Goal: Find specific page/section: Find specific page/section

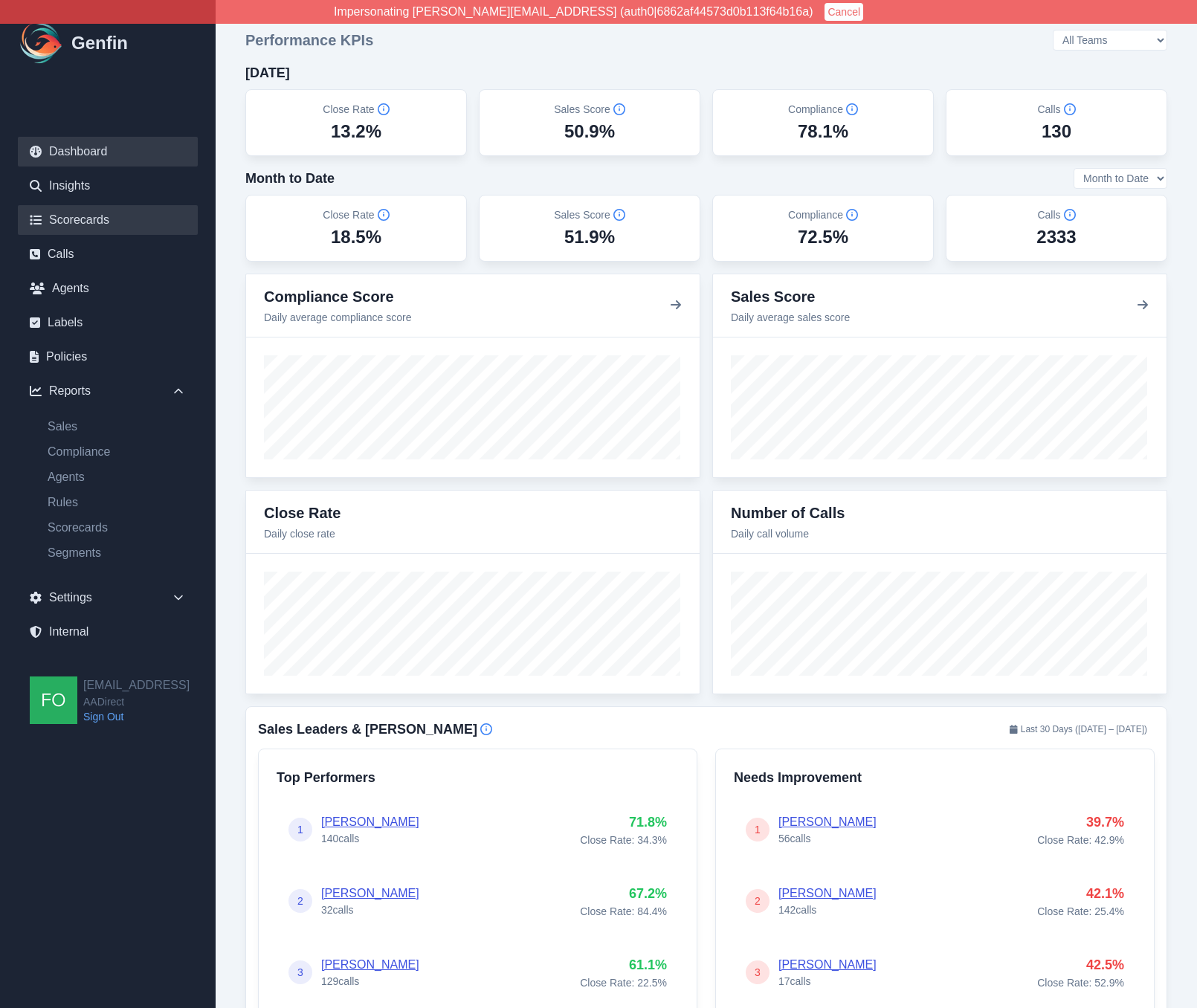
click at [94, 216] on link "Scorecards" at bounding box center [108, 220] width 180 height 29
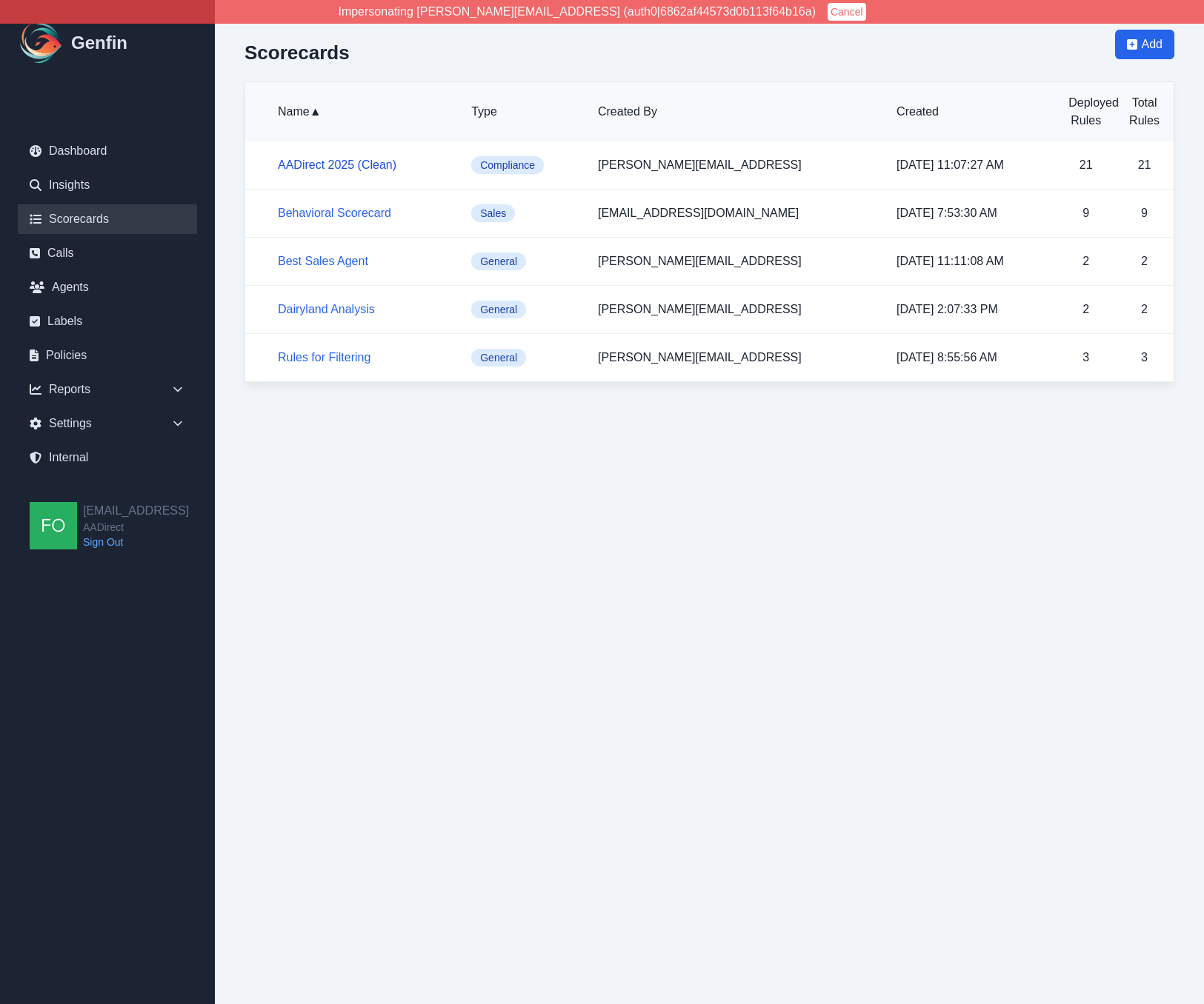
click at [360, 162] on link "AADirect 2025 (Clean)" at bounding box center [337, 164] width 119 height 12
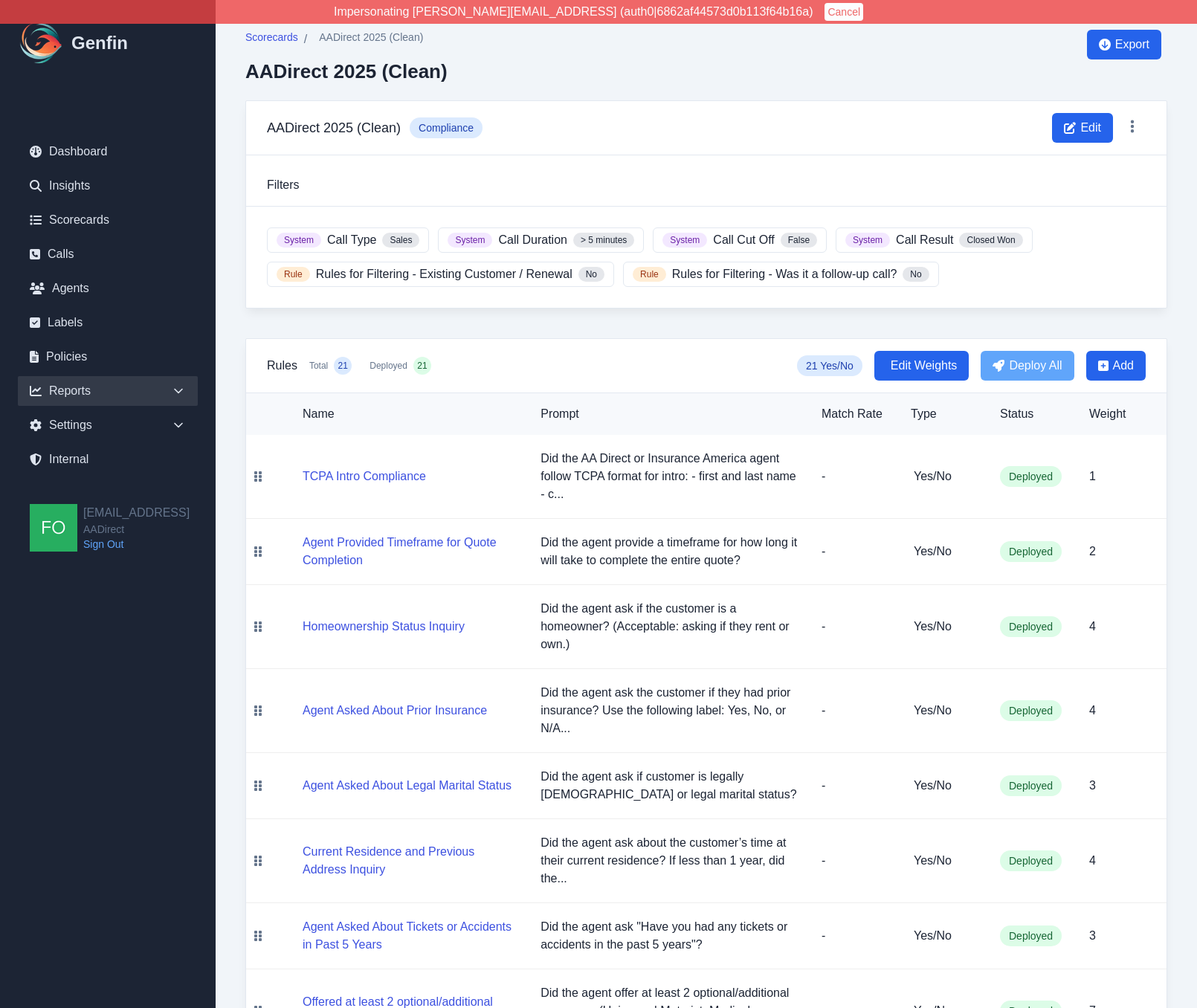
click at [176, 396] on icon at bounding box center [178, 390] width 15 height 15
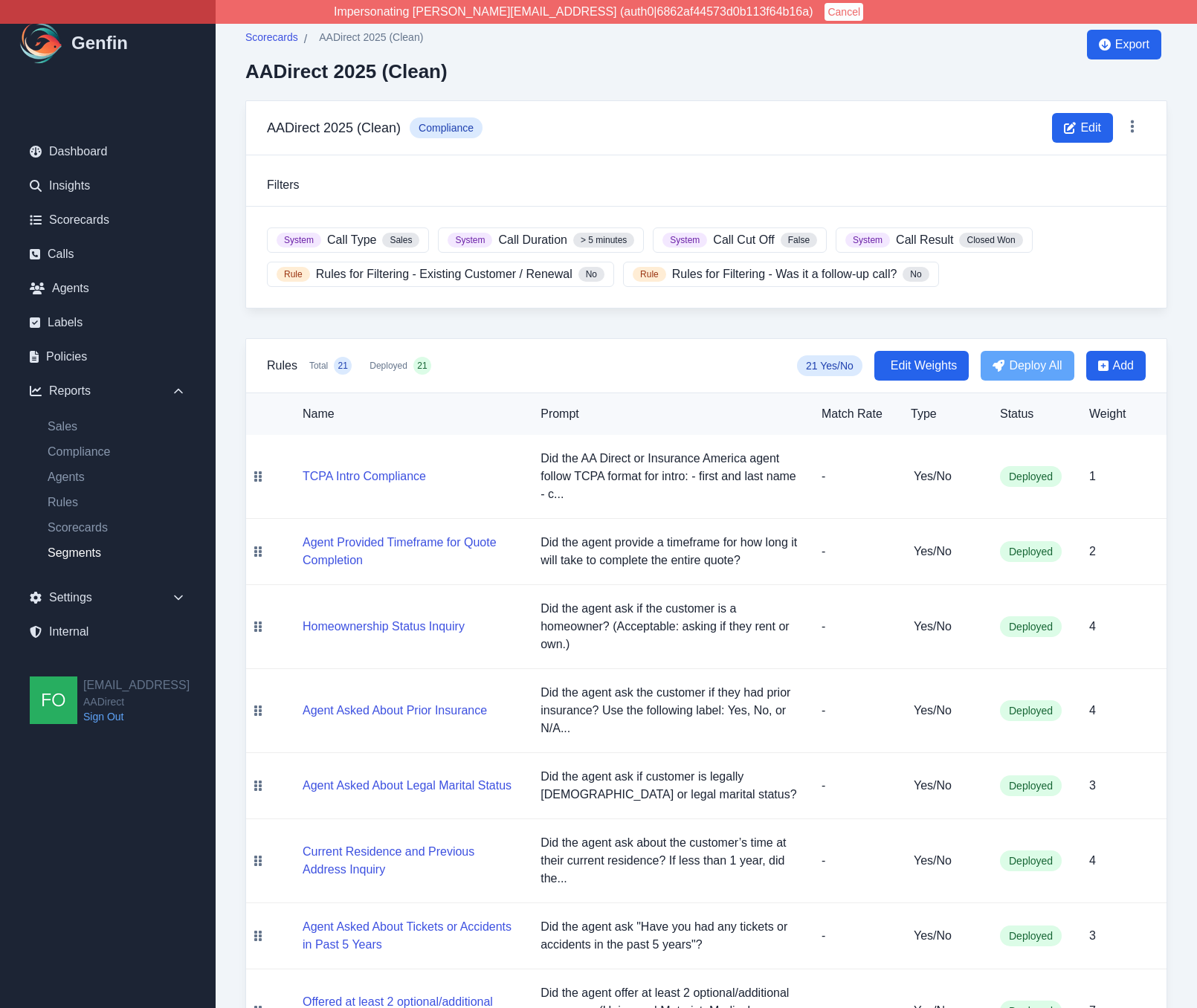
click at [74, 556] on link "Segments" at bounding box center [116, 553] width 162 height 18
select select "14"
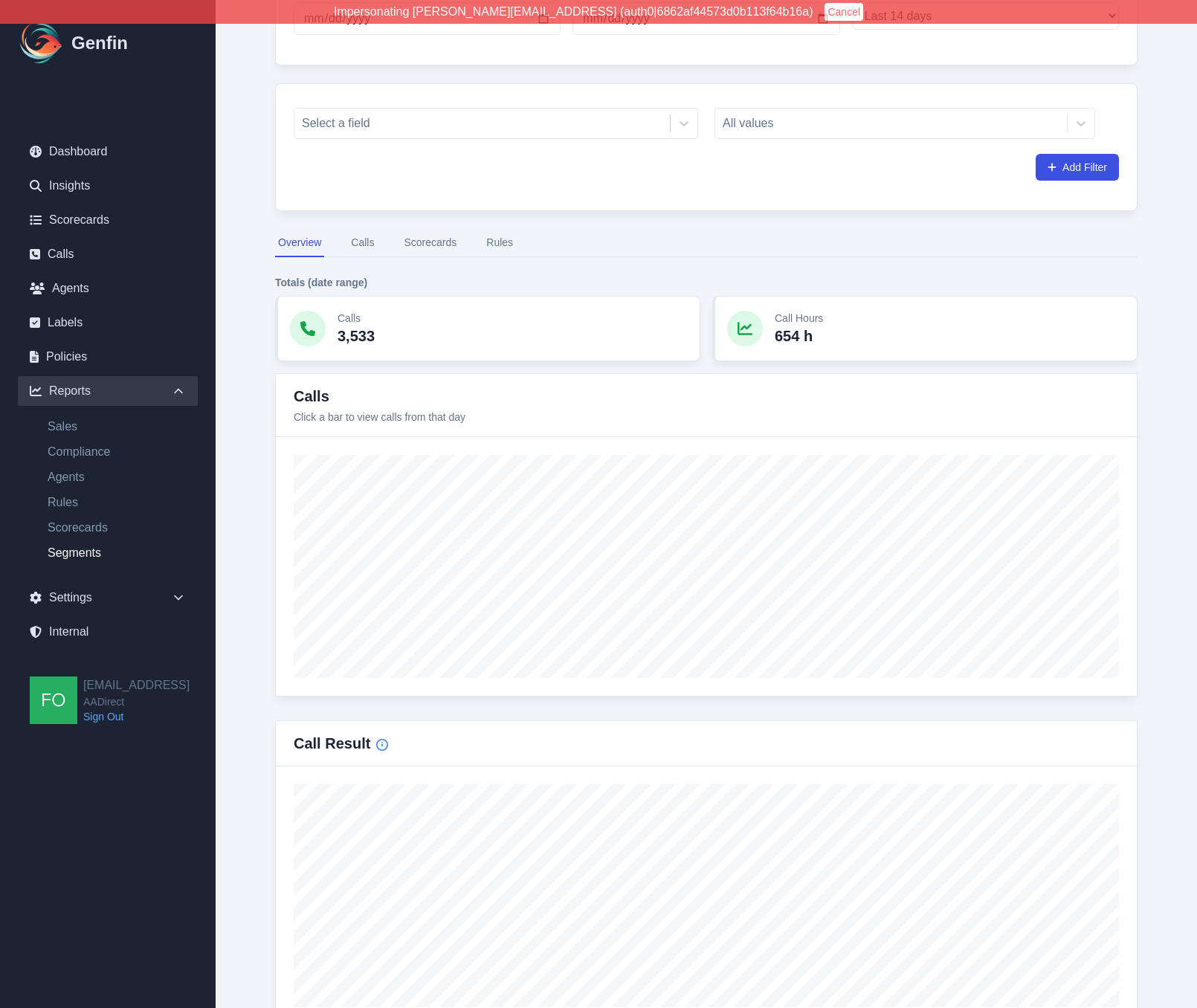
scroll to position [119, 0]
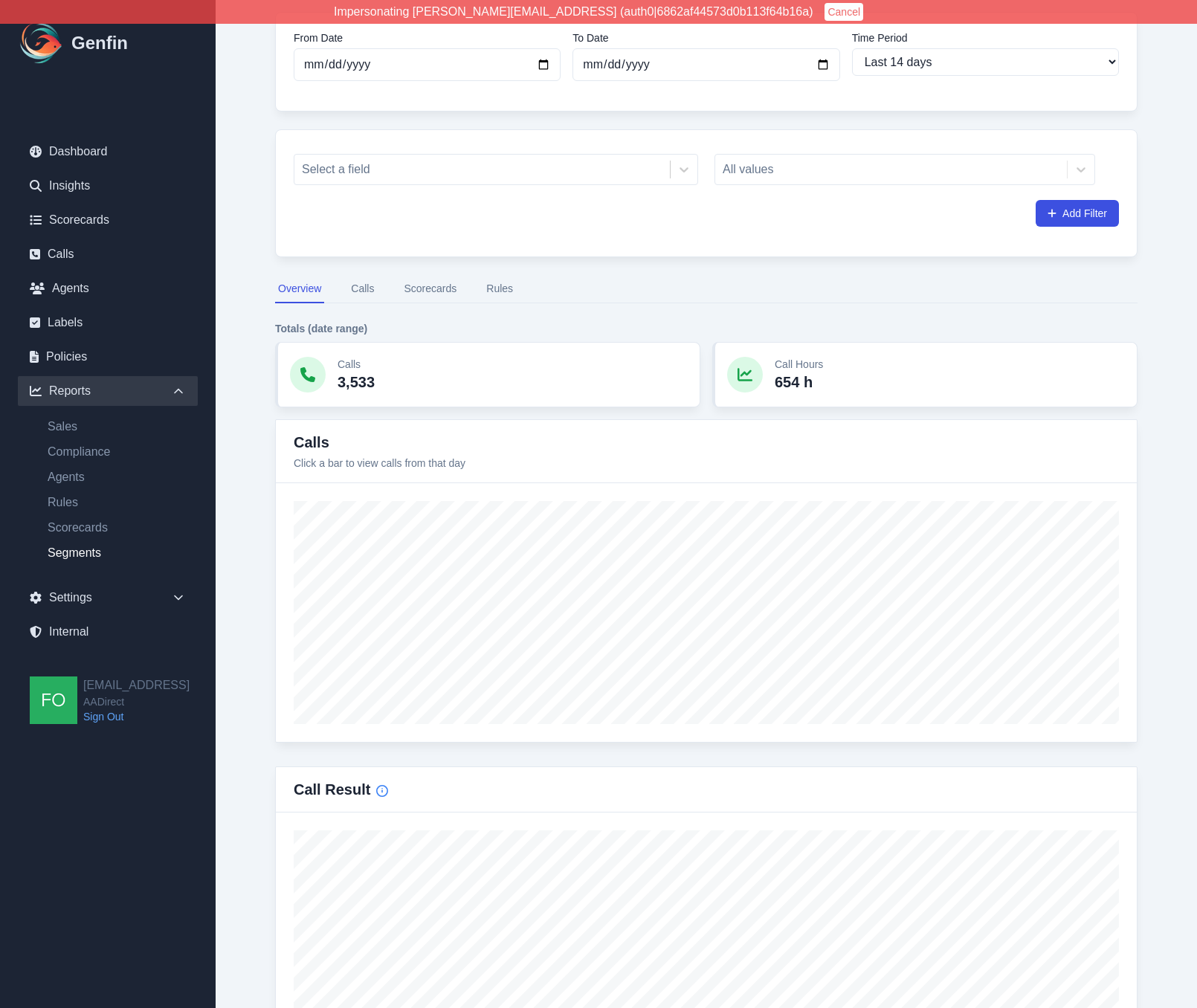
click at [433, 296] on button "Scorecards" at bounding box center [430, 289] width 59 height 28
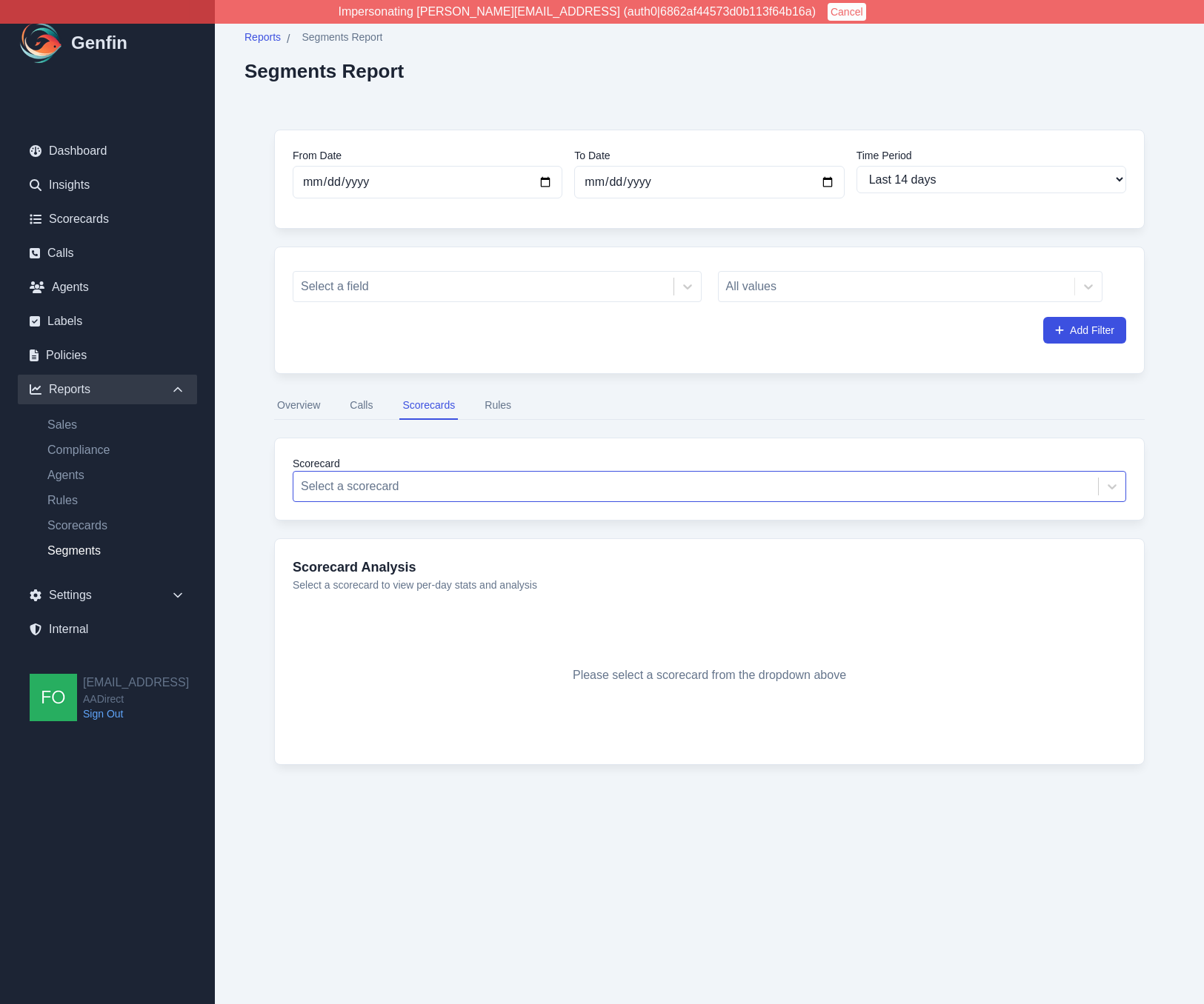
click at [377, 475] on div "Select a scorecard" at bounding box center [695, 486] width 804 height 27
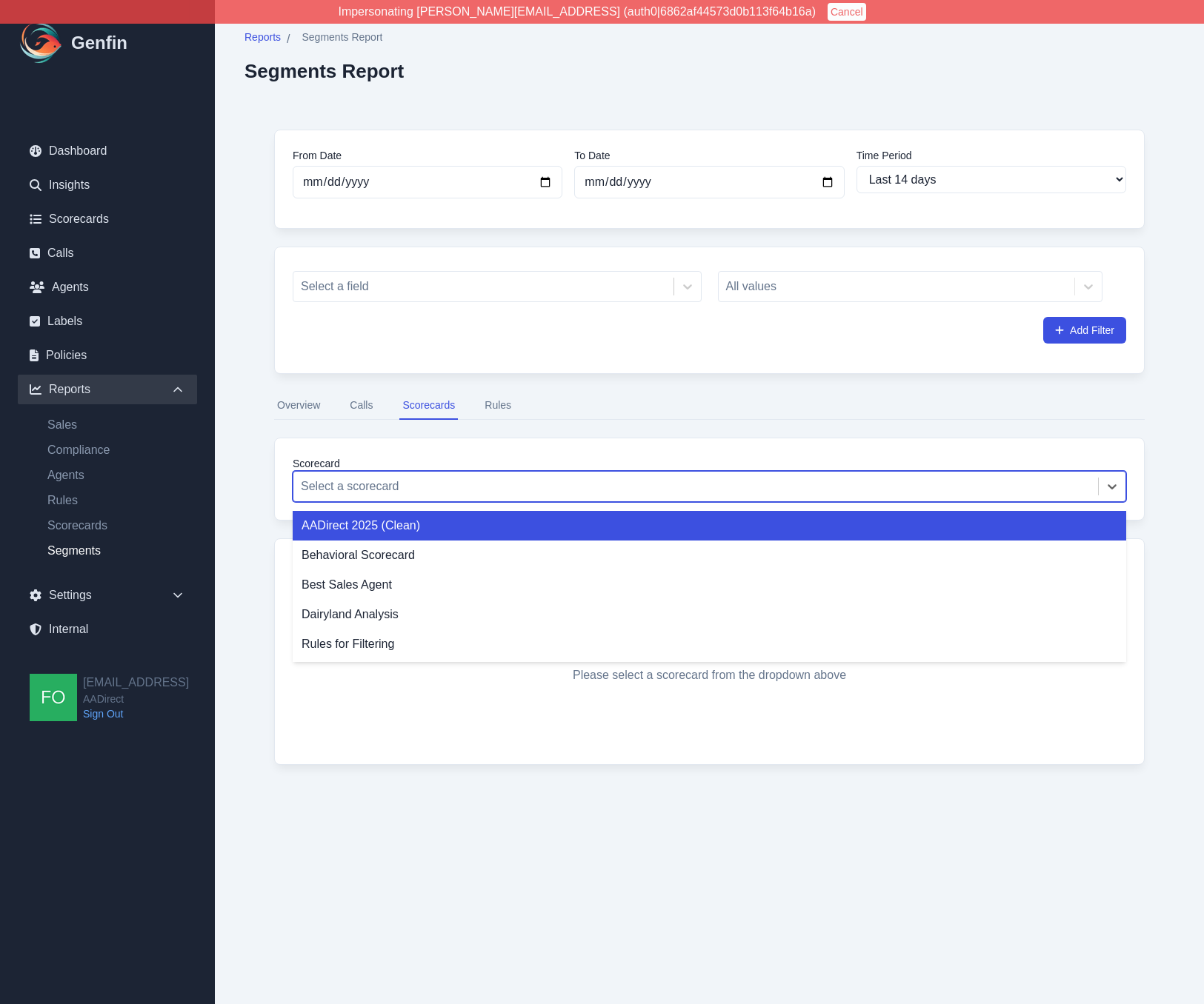
click at [380, 521] on div "AADirect 2025 (Clean)" at bounding box center [709, 526] width 834 height 29
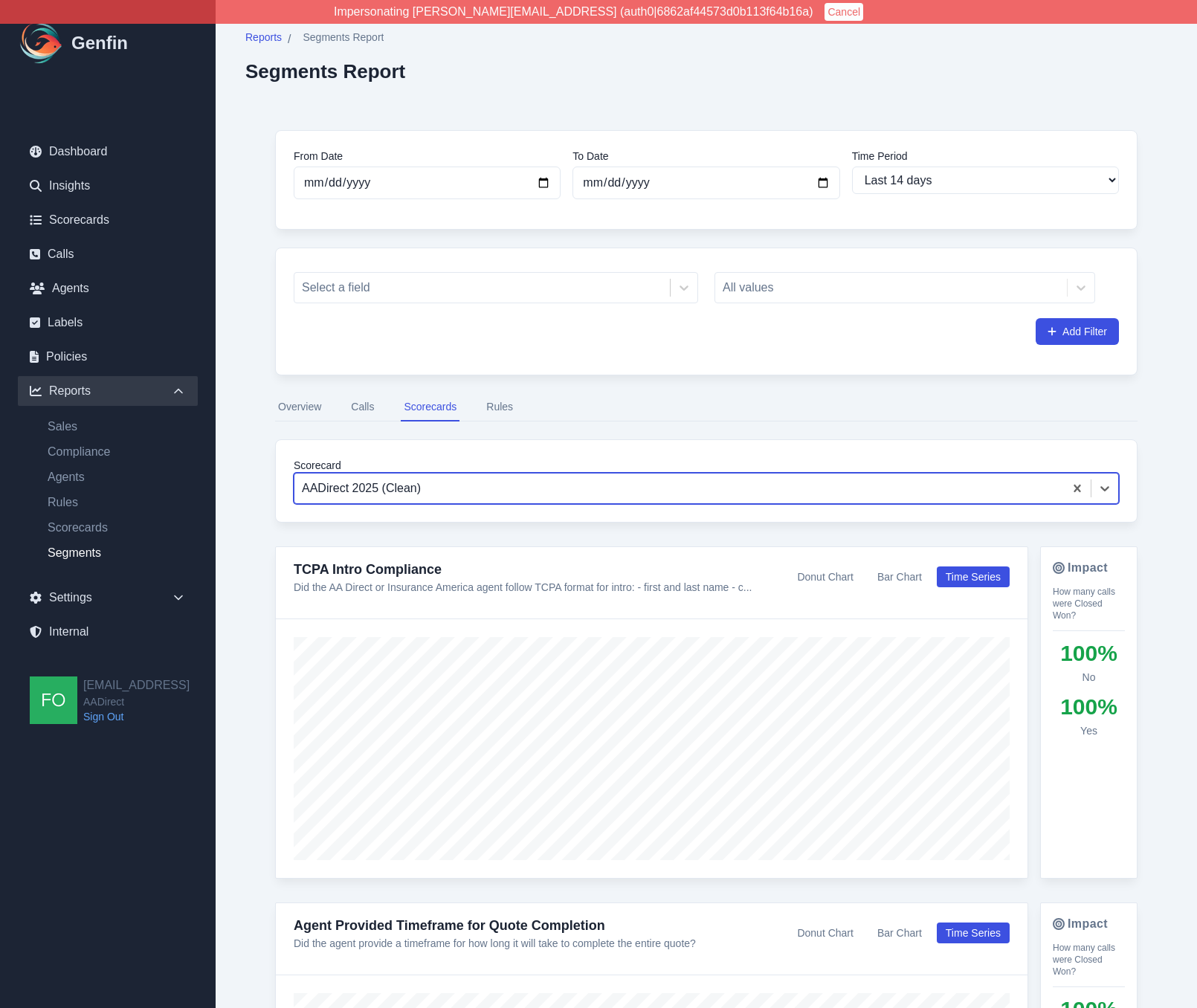
click at [436, 482] on div at bounding box center [679, 488] width 755 height 21
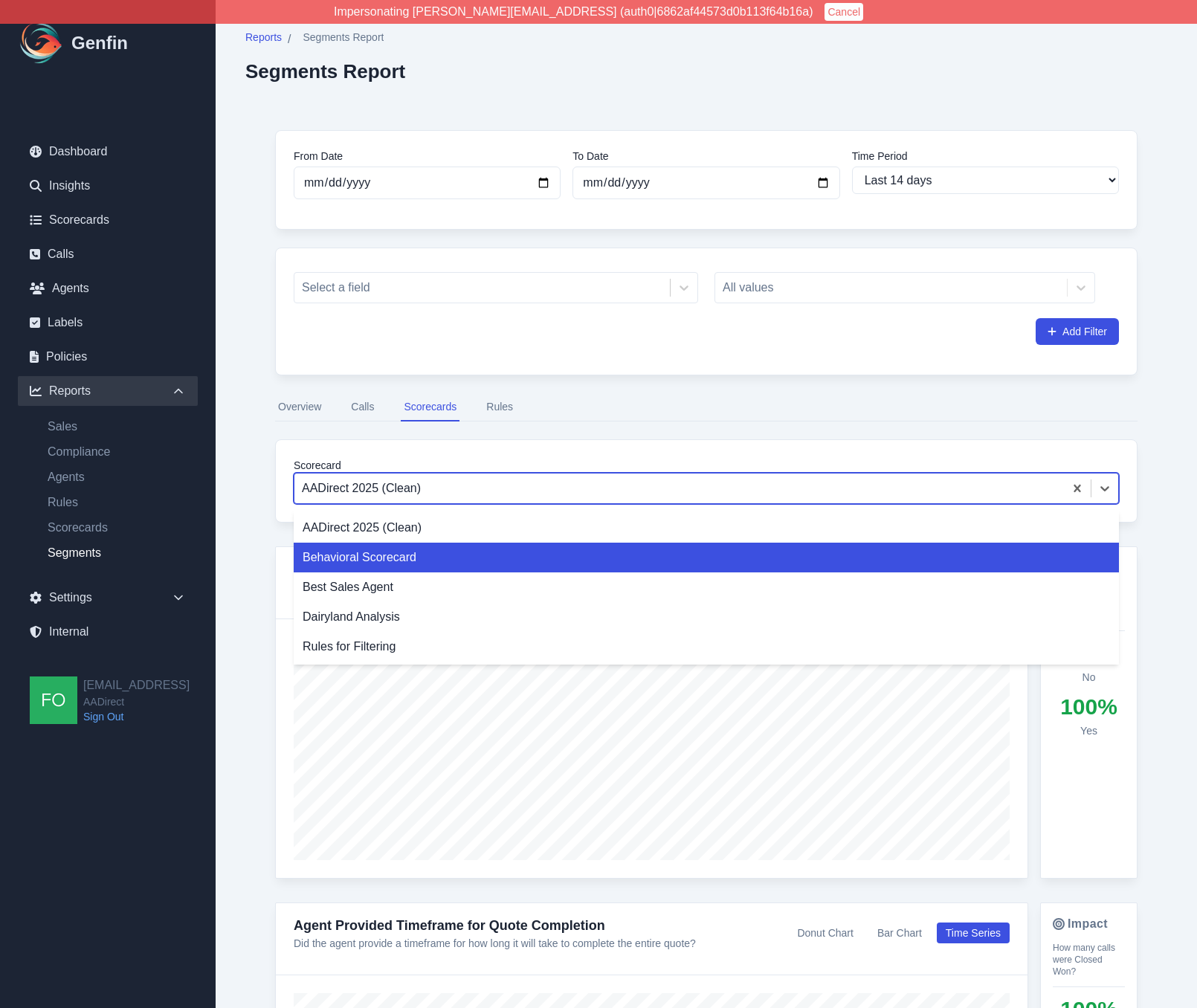
click at [406, 556] on div "Behavioral Scorecard" at bounding box center [706, 558] width 825 height 29
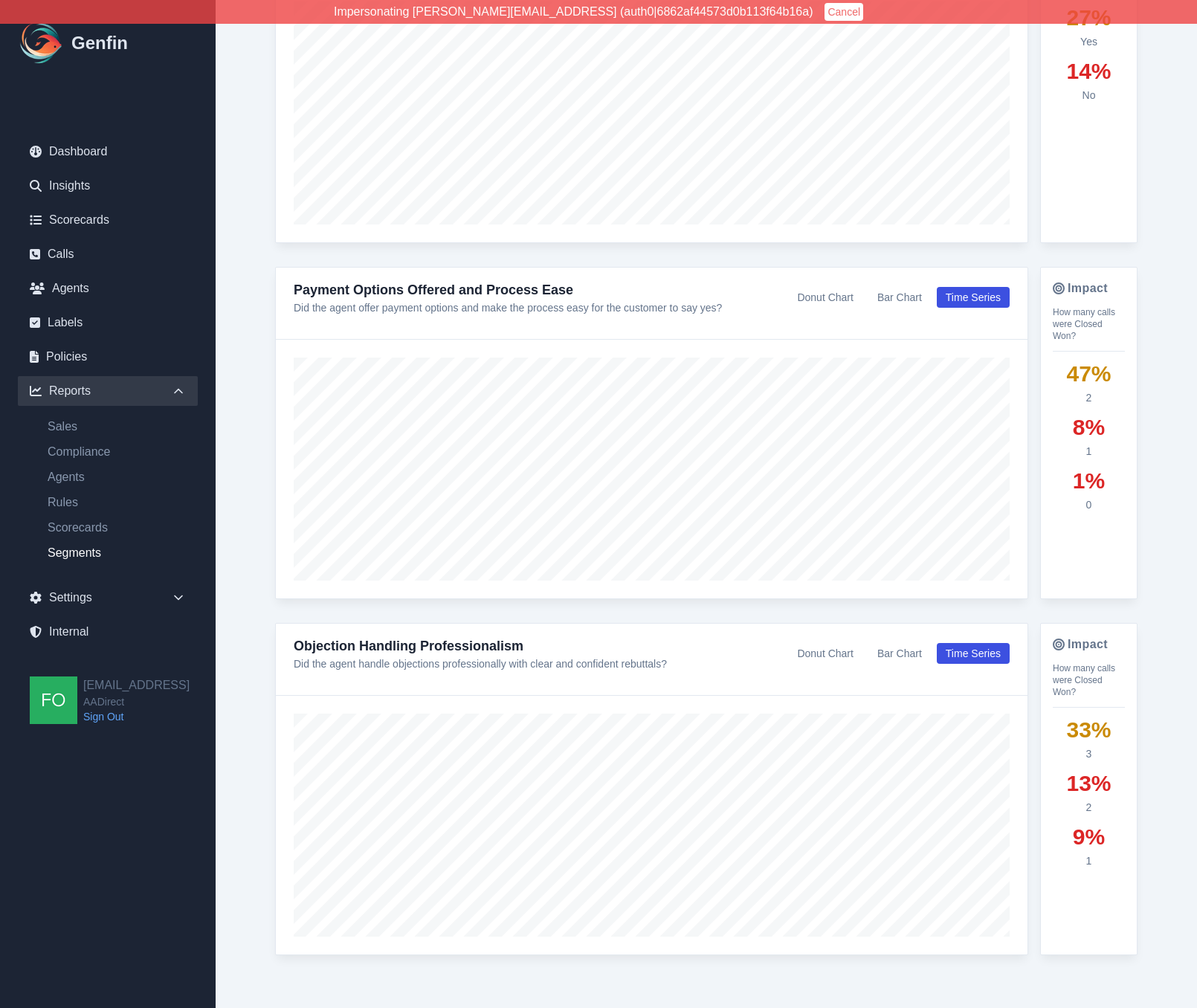
scroll to position [2770, 0]
